Goal: Task Accomplishment & Management: Complete application form

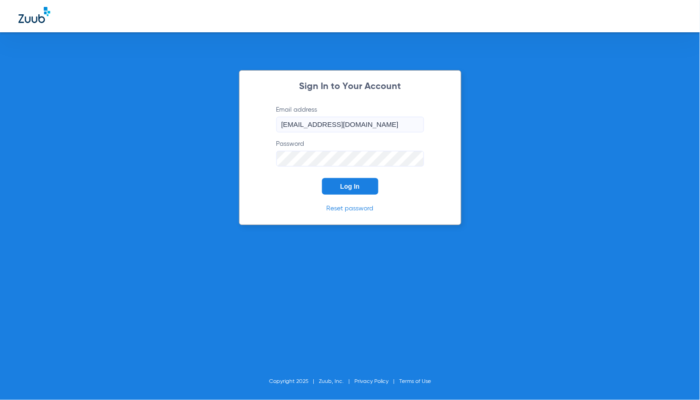
click at [468, 201] on div "Sign In to Your Account Email address [EMAIL_ADDRESS][DOMAIN_NAME] Password Log…" at bounding box center [350, 200] width 700 height 400
click at [349, 181] on button "Log In" at bounding box center [350, 186] width 56 height 17
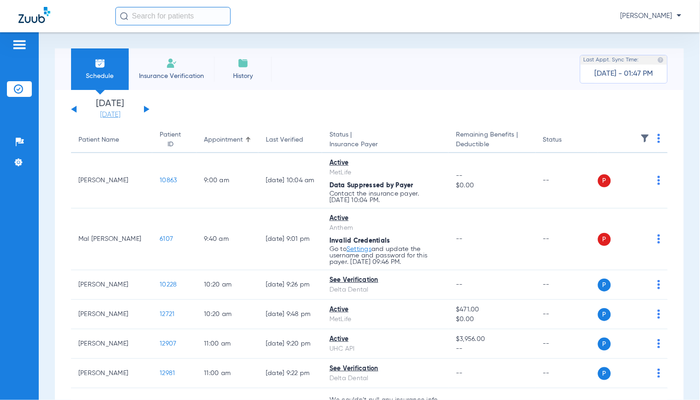
click at [118, 111] on link "[DATE]" at bounding box center [110, 114] width 55 height 9
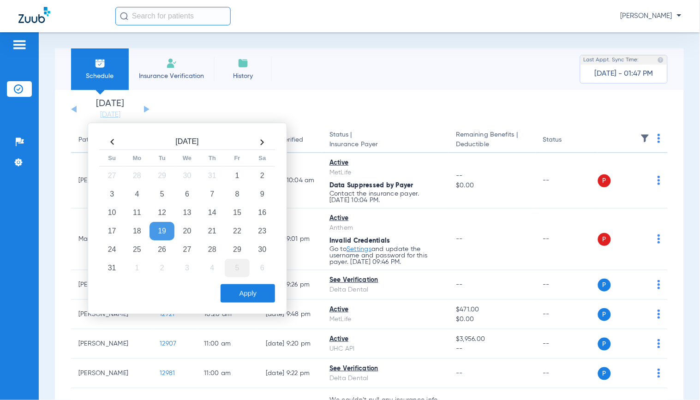
drag, startPoint x: 241, startPoint y: 247, endPoint x: 241, endPoint y: 274, distance: 26.8
click at [241, 247] on td "29" at bounding box center [237, 250] width 25 height 18
click at [247, 293] on button "Apply" at bounding box center [248, 293] width 54 height 18
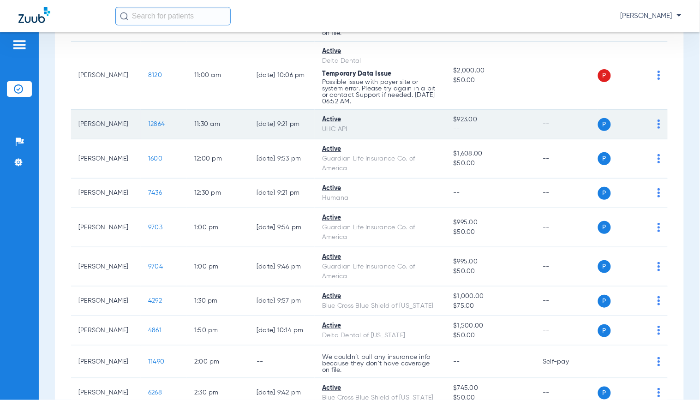
scroll to position [359, 0]
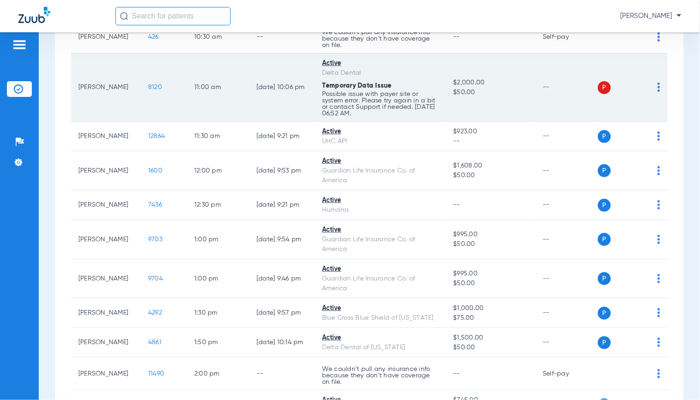
click at [148, 87] on span "8120" at bounding box center [155, 87] width 14 height 6
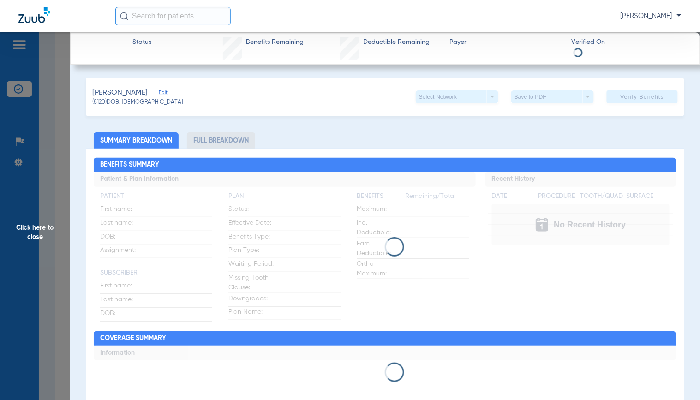
click at [159, 90] on span "Edit" at bounding box center [163, 94] width 8 height 9
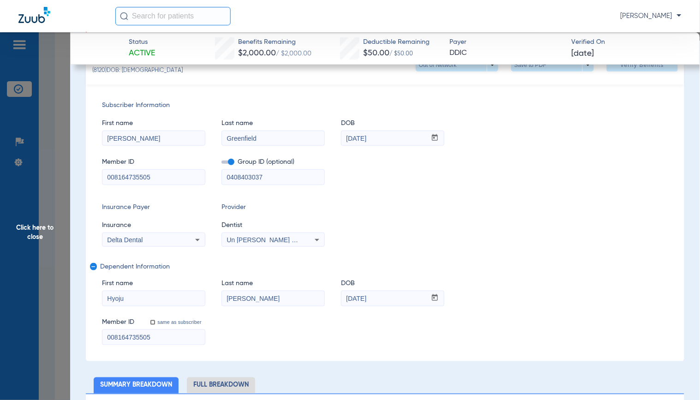
scroll to position [154, 0]
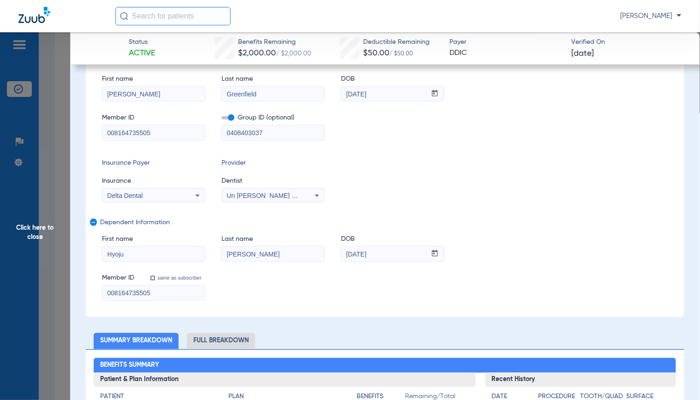
click at [169, 132] on input "008164735505" at bounding box center [154, 133] width 103 height 15
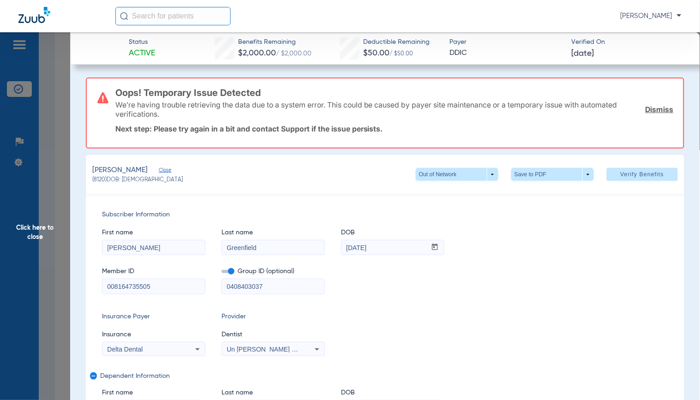
click at [41, 196] on span "Click here to close" at bounding box center [35, 232] width 70 height 400
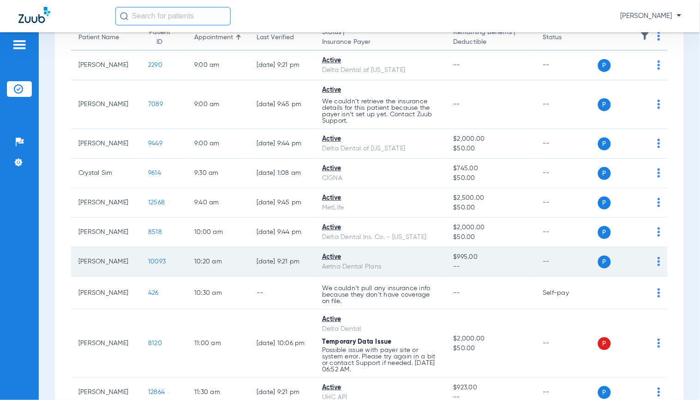
scroll to position [154, 0]
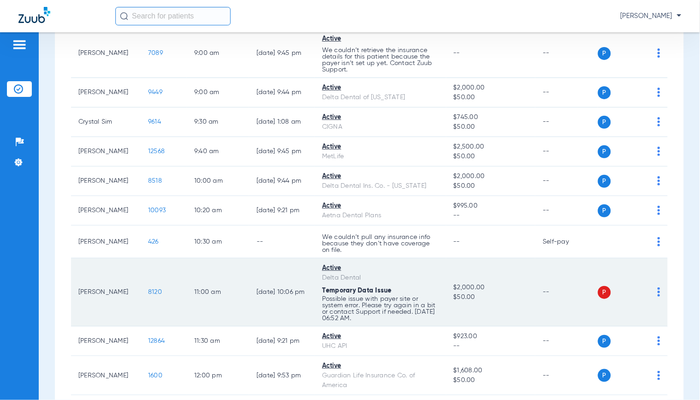
click at [148, 293] on span "8120" at bounding box center [155, 292] width 14 height 6
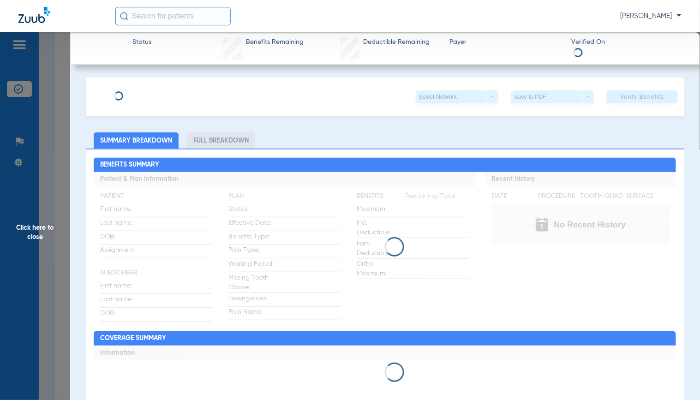
type input "[PERSON_NAME]"
type input "Greenfield"
type input "[DATE]"
type input "008164735505"
type input "0408403037"
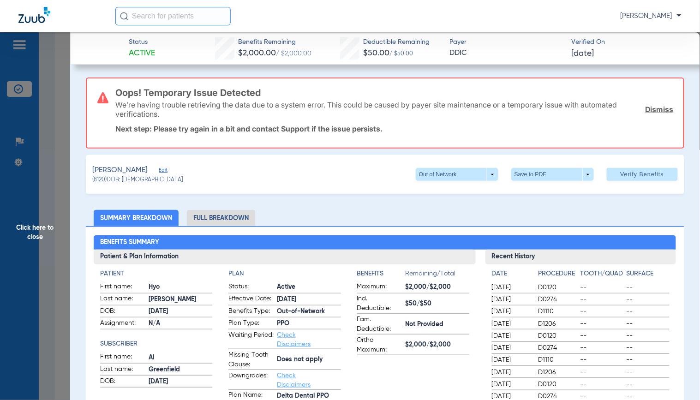
click at [143, 165] on div "[PERSON_NAME], Hyoju Edit" at bounding box center [137, 171] width 90 height 12
click at [159, 167] on span "Edit" at bounding box center [163, 171] width 8 height 9
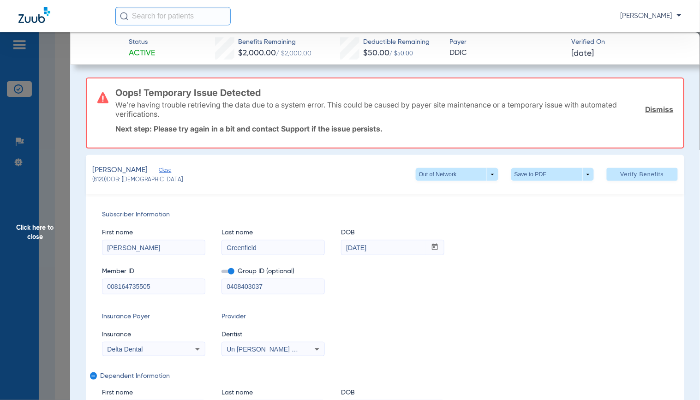
click at [495, 234] on div "First name [PERSON_NAME] Last name [PERSON_NAME] DOB mm / dd / yyyy [DATE]" at bounding box center [385, 238] width 567 height 36
drag, startPoint x: 112, startPoint y: 246, endPoint x: 353, endPoint y: 229, distance: 241.6
click at [351, 232] on div "First name [PERSON_NAME] Last name [PERSON_NAME] DOB mm / dd / yyyy [DATE]" at bounding box center [385, 238] width 567 height 36
type input "A"
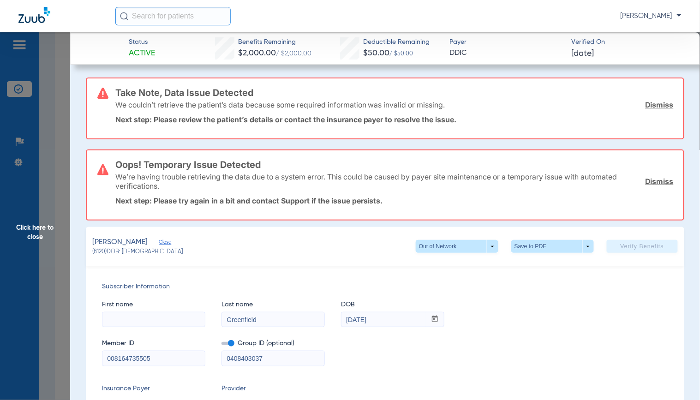
type input "l"
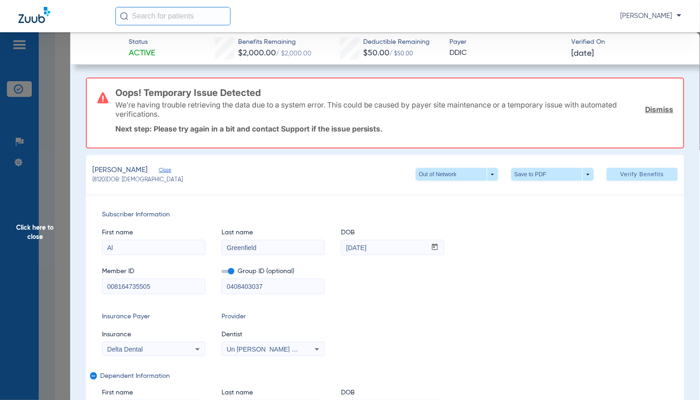
type input "Al"
click at [246, 288] on input "0408403037" at bounding box center [273, 286] width 103 height 15
type input "04084-03037"
click at [639, 176] on span "Verify Benefits" at bounding box center [643, 174] width 44 height 7
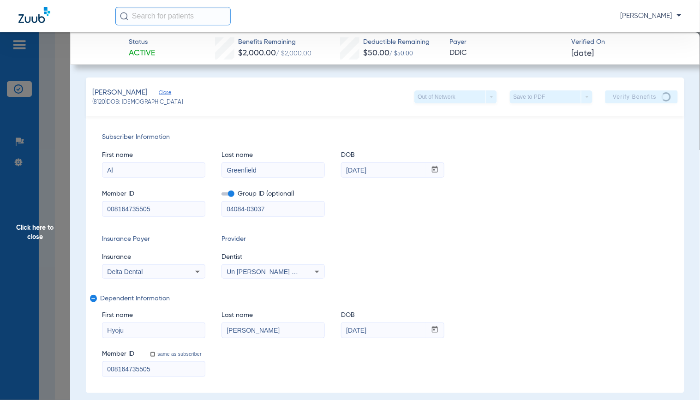
click at [112, 274] on span "Delta Dental" at bounding box center [125, 271] width 36 height 7
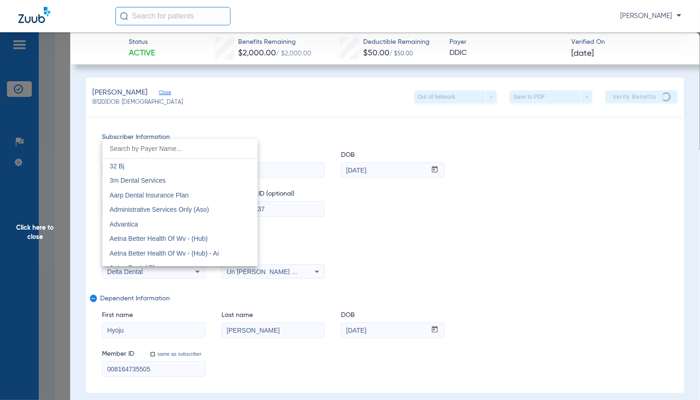
scroll to position [1419, 0]
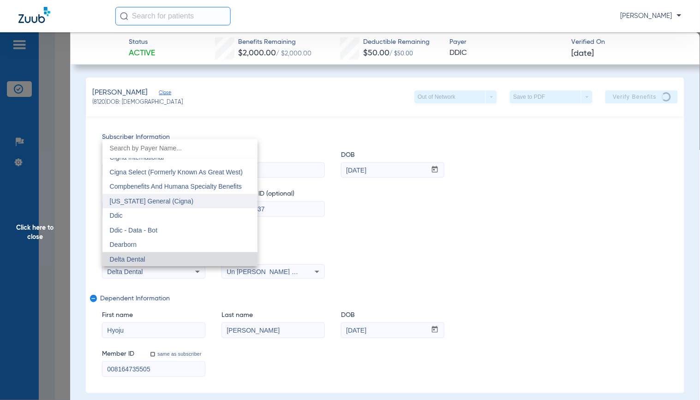
click at [141, 205] on span "[US_STATE] General (Cigna)" at bounding box center [152, 201] width 84 height 7
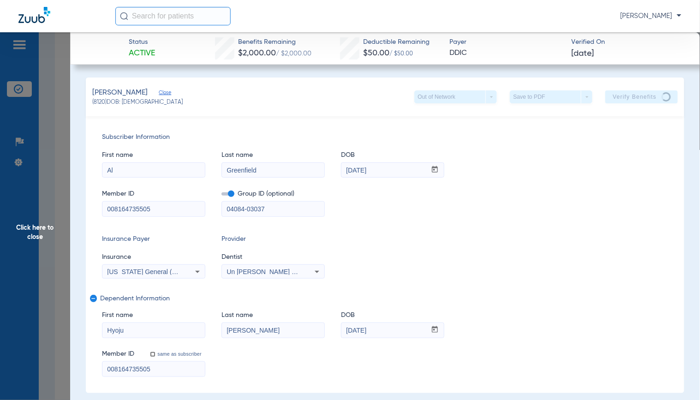
click at [125, 271] on span "[US_STATE] General (Cigna)" at bounding box center [149, 271] width 84 height 7
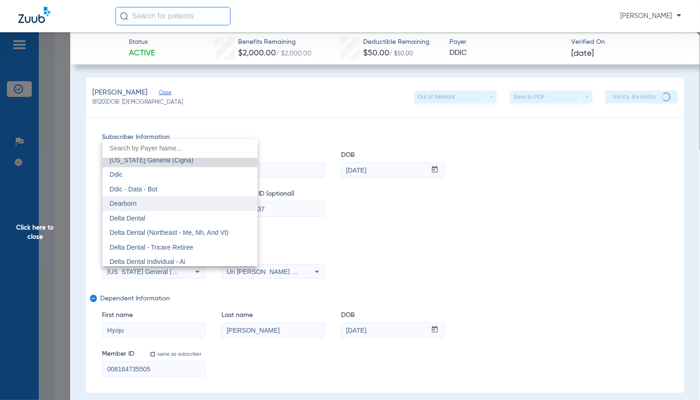
scroll to position [1463, 0]
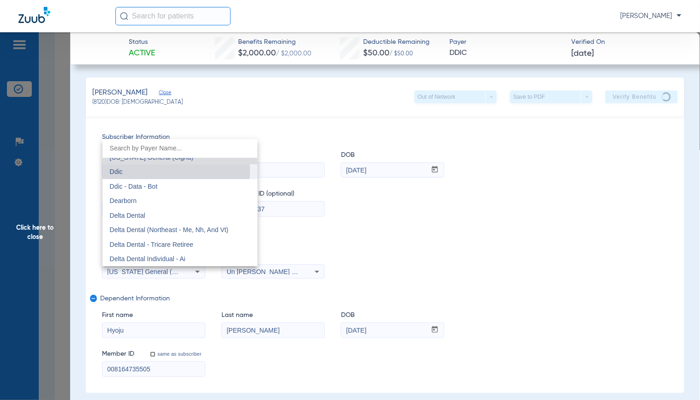
click at [135, 169] on mat-option "Ddic" at bounding box center [180, 172] width 155 height 15
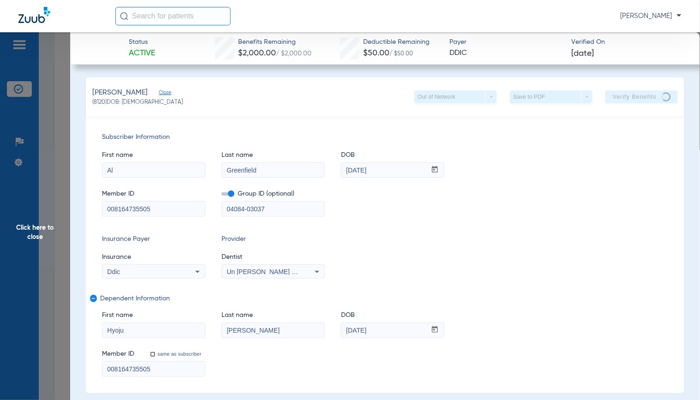
drag, startPoint x: 262, startPoint y: 158, endPoint x: 121, endPoint y: 336, distance: 226.8
click at [121, 336] on input "Hyoju" at bounding box center [154, 330] width 103 height 15
click at [42, 308] on span "Click here to close" at bounding box center [35, 232] width 70 height 400
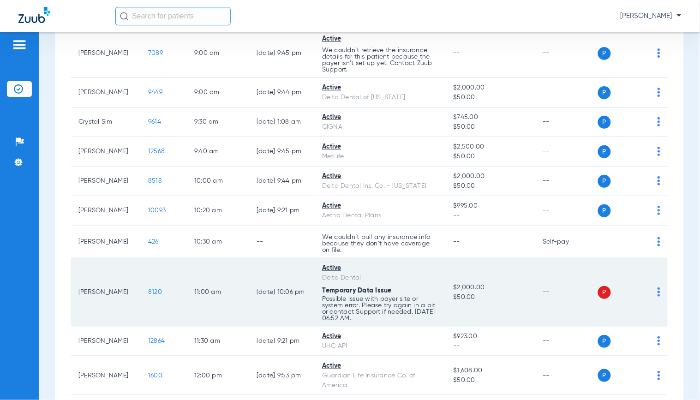
click at [144, 288] on td "8120" at bounding box center [164, 293] width 46 height 68
click at [148, 293] on span "8120" at bounding box center [155, 292] width 14 height 6
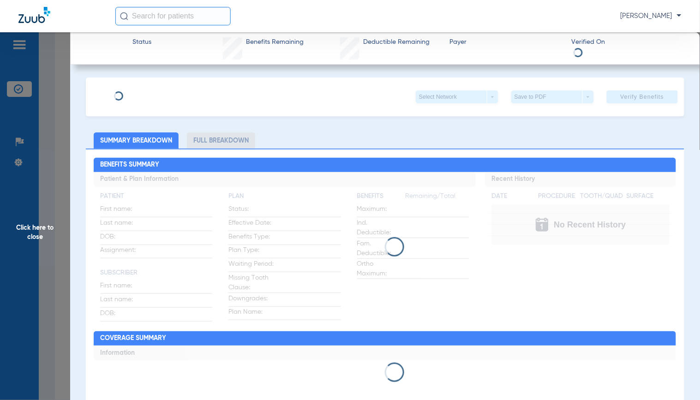
type input "[PERSON_NAME]"
type input "Greenfield"
type input "[DATE]"
type input "008164735505"
type input "0408403037"
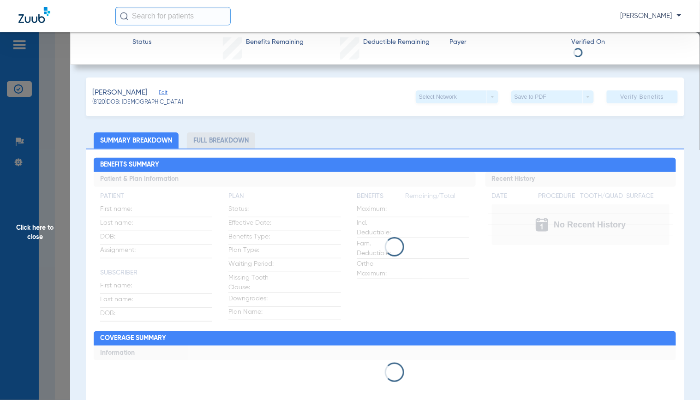
click at [145, 89] on div "[PERSON_NAME], Hyoju Edit" at bounding box center [137, 93] width 90 height 12
click at [159, 90] on span "Edit" at bounding box center [163, 94] width 8 height 9
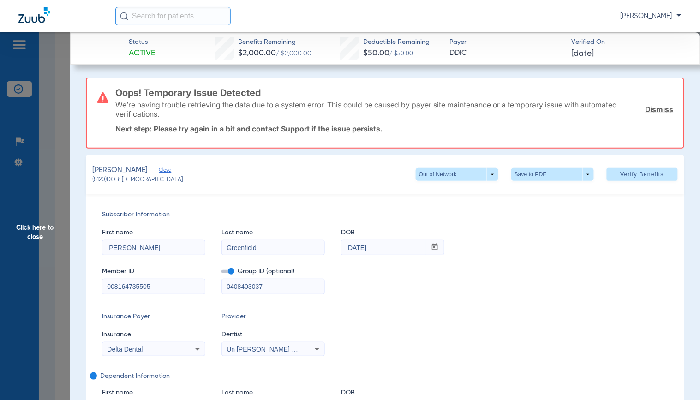
drag, startPoint x: 113, startPoint y: 247, endPoint x: 158, endPoint y: 246, distance: 45.3
click at [158, 246] on input "[PERSON_NAME]" at bounding box center [154, 248] width 103 height 15
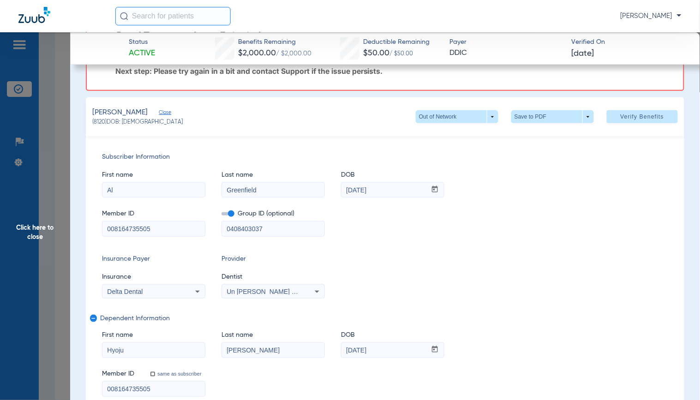
scroll to position [103, 0]
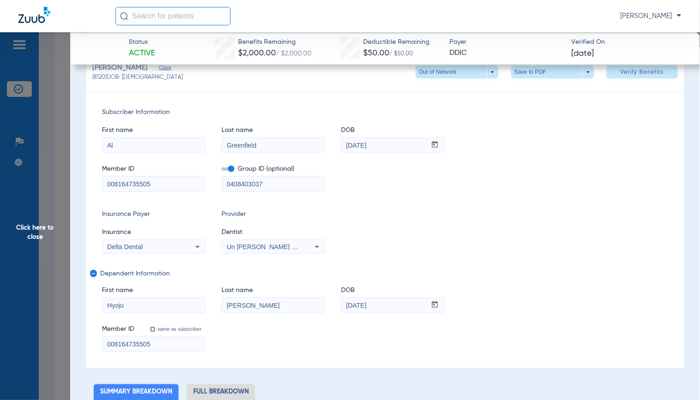
type input "Al"
click at [118, 305] on input "Hyoju" at bounding box center [154, 305] width 103 height 15
click at [119, 303] on input "Hyoju" at bounding box center [154, 305] width 103 height 15
type input "Hyo"
click at [242, 184] on input "0408403037" at bounding box center [273, 184] width 103 height 15
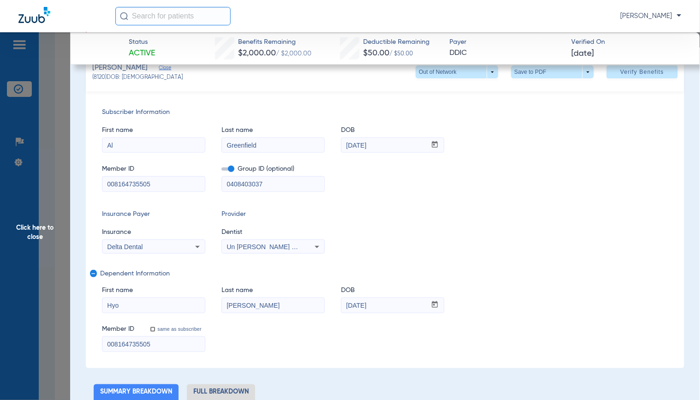
click at [244, 184] on input "0408403037" at bounding box center [273, 184] width 103 height 15
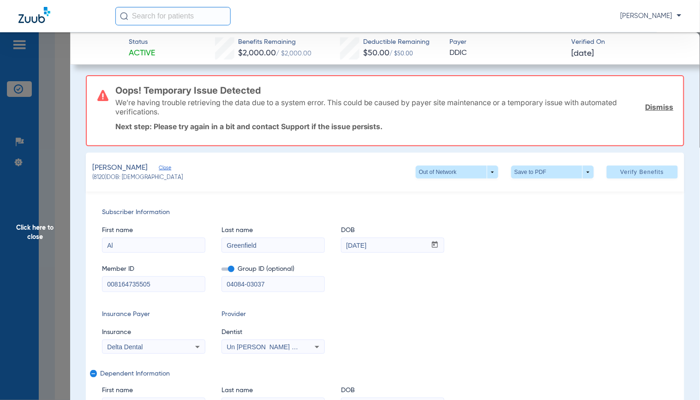
scroll to position [0, 0]
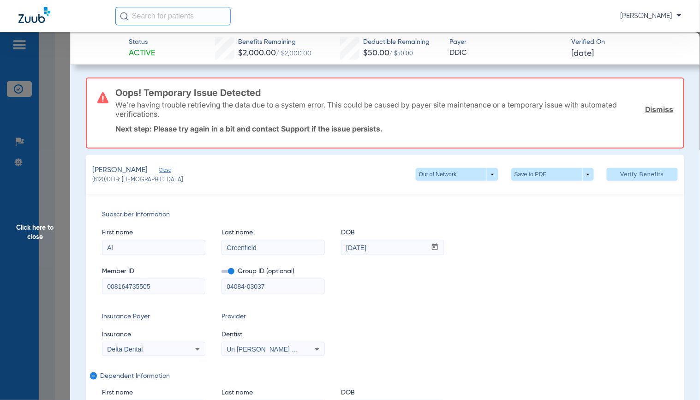
type input "04084-03037"
click at [157, 342] on mat-select "Delta Dental" at bounding box center [153, 349] width 103 height 15
click at [157, 348] on div "Delta Dental" at bounding box center [144, 349] width 74 height 6
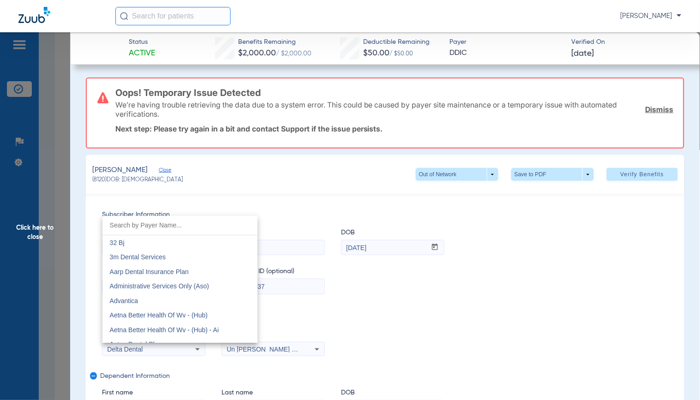
scroll to position [1419, 0]
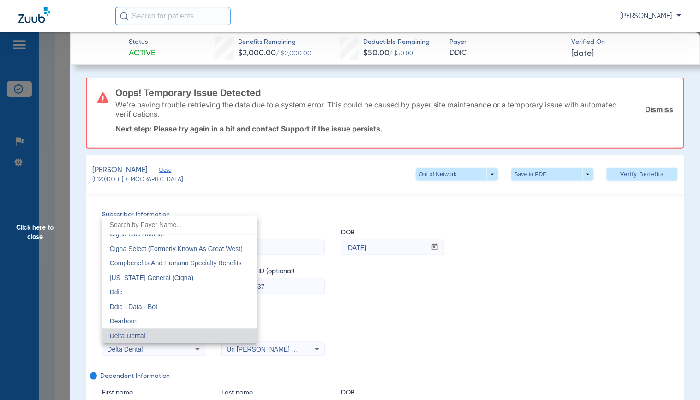
drag, startPoint x: 132, startPoint y: 293, endPoint x: 527, endPoint y: 202, distance: 405.6
click at [132, 292] on mat-option "Ddic" at bounding box center [180, 293] width 155 height 15
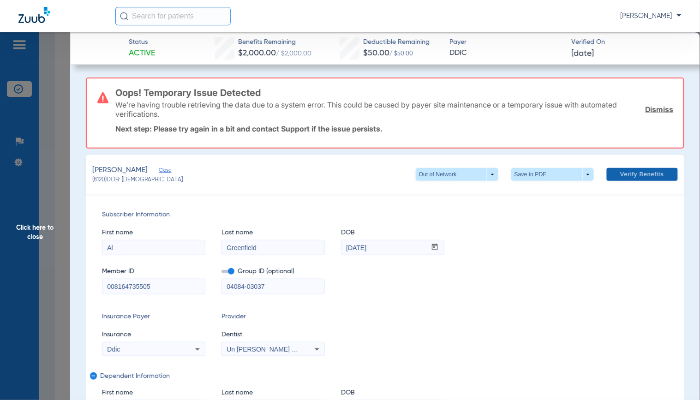
click at [634, 173] on span "Verify Benefits" at bounding box center [643, 174] width 44 height 7
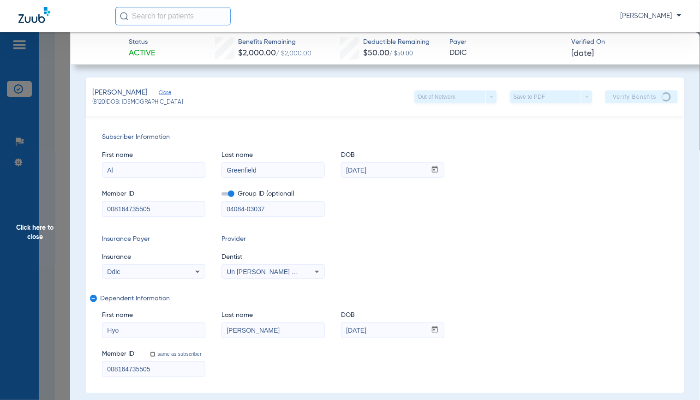
click at [444, 158] on span "DOB" at bounding box center [392, 156] width 103 height 10
click at [650, 193] on div "Member ID 008164735505 Group ID (optional) 04084-03037" at bounding box center [385, 199] width 567 height 36
click at [624, 250] on div "Insurance Payer Insurance Ddic Provider Dentist Un [PERSON_NAME] D.d.s. 1538171…" at bounding box center [385, 257] width 567 height 44
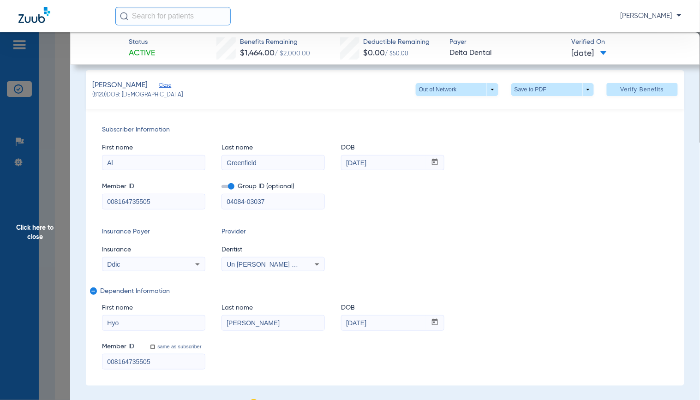
scroll to position [0, 0]
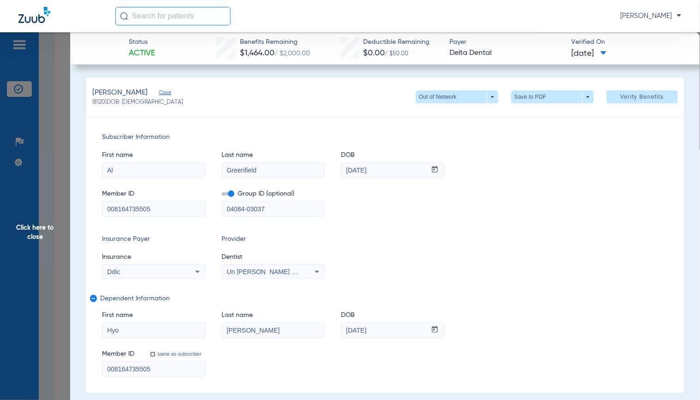
click at [421, 210] on div "Member ID 008164735505 Group ID (optional) 04084-03037" at bounding box center [385, 199] width 567 height 36
drag, startPoint x: 53, startPoint y: 251, endPoint x: 52, endPoint y: 224, distance: 26.3
click at [53, 251] on span "Click here to close" at bounding box center [35, 232] width 70 height 400
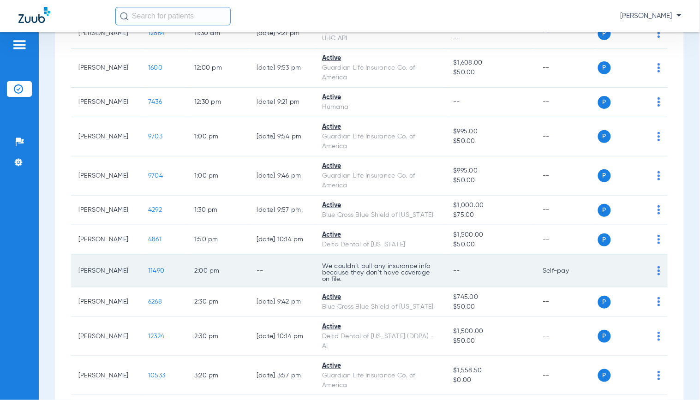
scroll to position [576, 0]
